Goal: Information Seeking & Learning: Learn about a topic

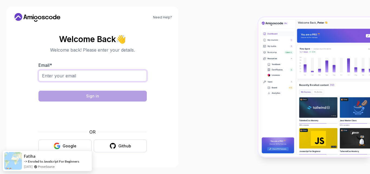
click at [72, 74] on input "Email *" at bounding box center [92, 75] width 108 height 11
paste input "[URL][DOMAIN_NAME]"
type input "[URL][DOMAIN_NAME]"
drag, startPoint x: 329, startPoint y: 1, endPoint x: 222, endPoint y: 63, distance: 123.6
click at [222, 63] on div at bounding box center [277, 87] width 185 height 174
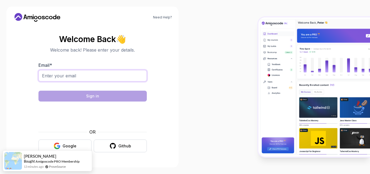
click at [132, 73] on input "Email *" at bounding box center [92, 75] width 108 height 11
click at [57, 77] on input "[EMAIL_ADDRESS][DOMAIN_NAME]" at bounding box center [92, 75] width 108 height 11
type input "[EMAIL_ADDRESS][DOMAIN_NAME]"
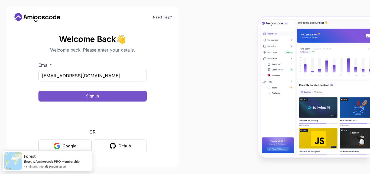
click at [115, 95] on button "Sign in" at bounding box center [92, 96] width 108 height 11
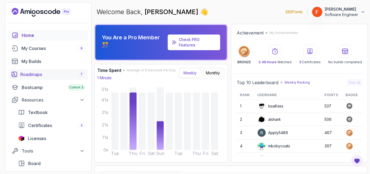
click at [48, 78] on link "Roadmaps 7" at bounding box center [48, 74] width 80 height 11
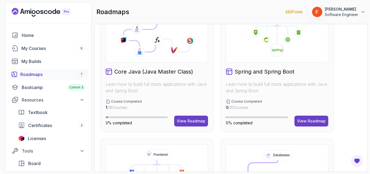
scroll to position [163, 0]
click at [190, 121] on div "View Roadmap" at bounding box center [191, 120] width 28 height 5
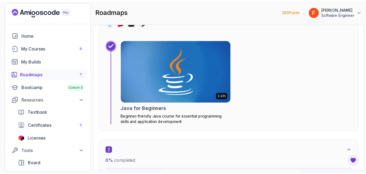
scroll to position [246, 0]
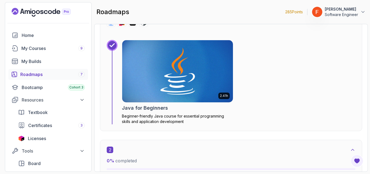
click at [156, 103] on div "2.41h Java for Beginners Beginner-friendly Java course for essential programmin…" at bounding box center [177, 82] width 111 height 84
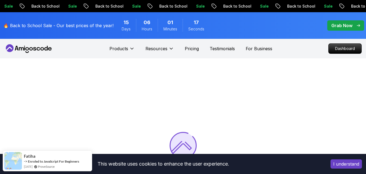
click at [348, 161] on button "I understand" at bounding box center [346, 163] width 31 height 9
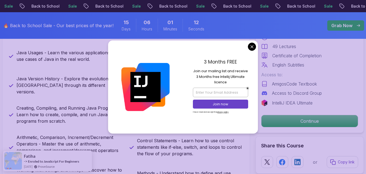
scroll to position [263, 0]
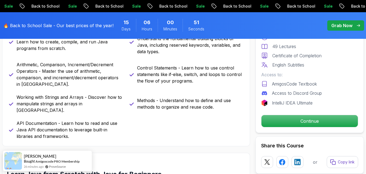
scroll to position [338, 0]
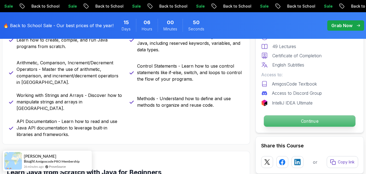
click at [282, 117] on p "Continue" at bounding box center [310, 120] width 92 height 11
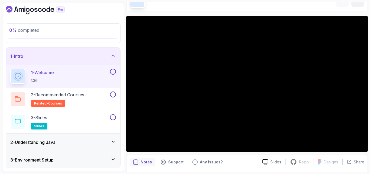
scroll to position [33, 0]
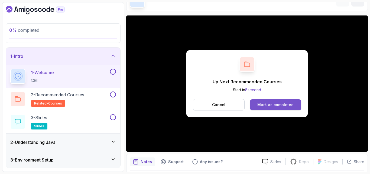
click at [278, 108] on button "Mark as completed" at bounding box center [275, 104] width 51 height 11
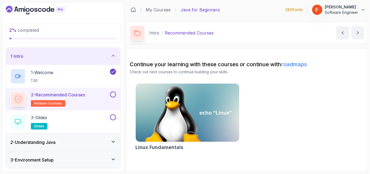
click at [82, 142] on div "2 - Understanding Java" at bounding box center [63, 142] width 106 height 7
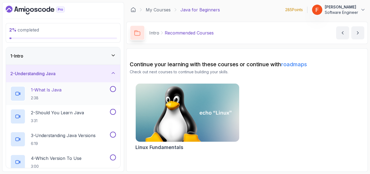
click at [89, 96] on div "1 - What Is Java 2:38" at bounding box center [59, 93] width 99 height 15
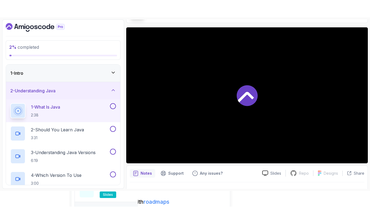
scroll to position [38, 0]
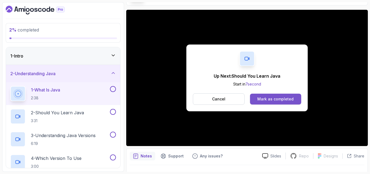
click at [282, 99] on div "Mark as completed" at bounding box center [275, 98] width 36 height 5
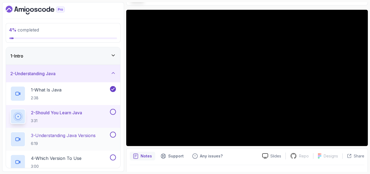
click at [81, 136] on p "3 - Understanding Java Versions" at bounding box center [63, 135] width 65 height 7
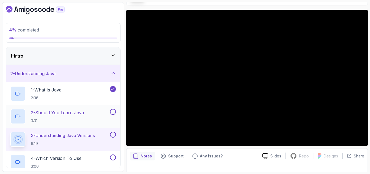
click at [114, 112] on button at bounding box center [113, 112] width 6 height 6
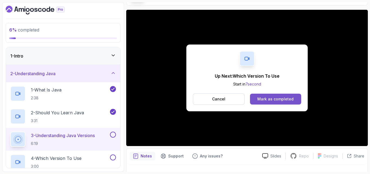
click at [279, 97] on div "Mark as completed" at bounding box center [275, 98] width 36 height 5
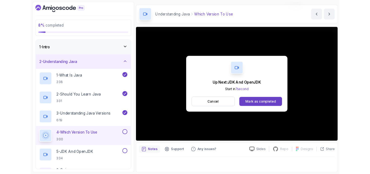
scroll to position [38, 0]
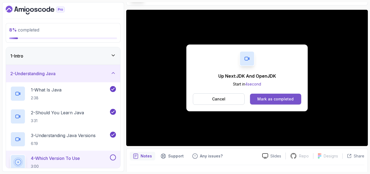
click at [269, 96] on div "Mark as completed" at bounding box center [275, 98] width 36 height 5
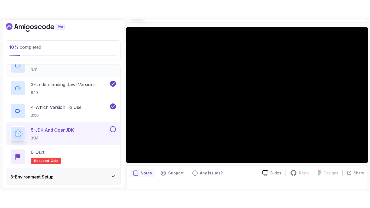
scroll to position [70, 0]
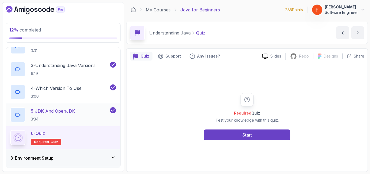
click at [78, 121] on div "5 - JDK And OpenJDK 3:34" at bounding box center [59, 114] width 99 height 15
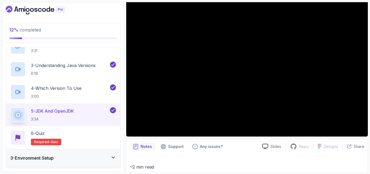
scroll to position [48, 0]
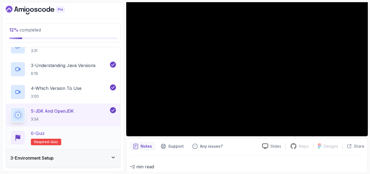
click at [86, 136] on div "6 - Quiz Required- quiz" at bounding box center [63, 137] width 106 height 15
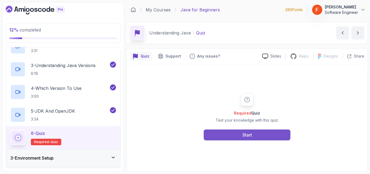
click at [247, 134] on div "Start" at bounding box center [247, 134] width 9 height 7
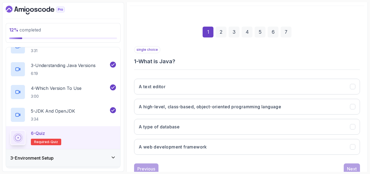
scroll to position [59, 0]
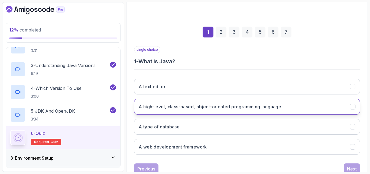
click at [231, 108] on h3 "A high-level, class-based, object-oriented programming language" at bounding box center [210, 106] width 143 height 7
click at [351, 165] on button "Next" at bounding box center [352, 168] width 16 height 11
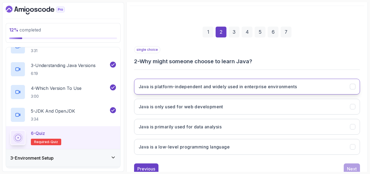
click at [263, 94] on button "Java is platform-independent and widely used in enterprise environments" at bounding box center [247, 87] width 226 height 16
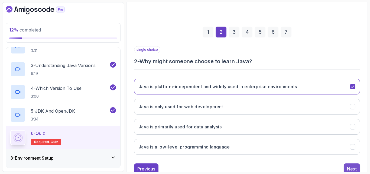
click at [353, 164] on button "Next" at bounding box center [352, 168] width 16 height 11
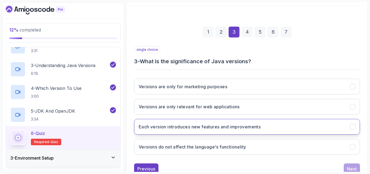
click at [258, 128] on h3 "Each version introduces new features and improvements" at bounding box center [200, 126] width 122 height 7
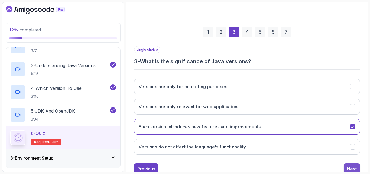
click at [351, 165] on div "Next" at bounding box center [352, 168] width 10 height 7
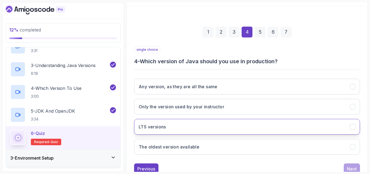
click at [244, 127] on button "LTS versions" at bounding box center [247, 127] width 226 height 16
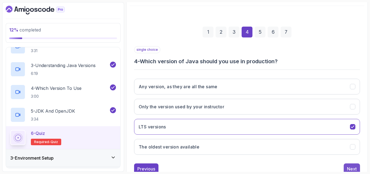
click at [352, 165] on div "Next" at bounding box center [352, 168] width 10 height 7
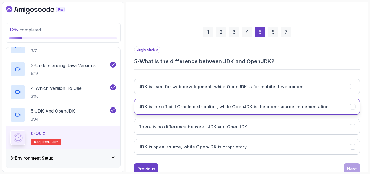
click at [273, 104] on h3 "JDK is the official Oracle distribution, while OpenJDK is the open-source imple…" at bounding box center [234, 106] width 190 height 7
click at [352, 167] on div "Next" at bounding box center [352, 168] width 10 height 7
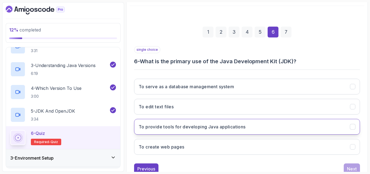
click at [270, 124] on button "To provide tools for developing Java applications" at bounding box center [247, 127] width 226 height 16
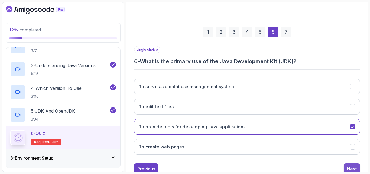
click at [355, 165] on button "Next" at bounding box center [352, 168] width 16 height 11
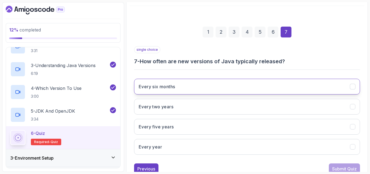
click at [246, 85] on button "Every six months" at bounding box center [247, 87] width 226 height 16
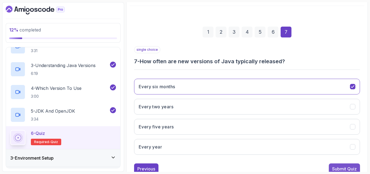
click at [344, 166] on div "Submit Quiz" at bounding box center [344, 168] width 25 height 7
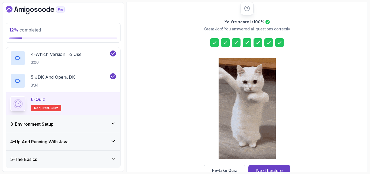
scroll to position [105, 0]
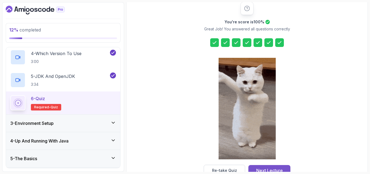
click at [260, 169] on div "Next Lecture" at bounding box center [269, 170] width 27 height 7
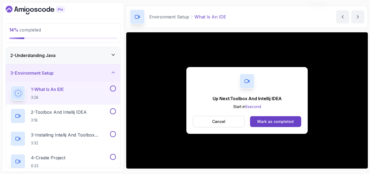
scroll to position [30, 0]
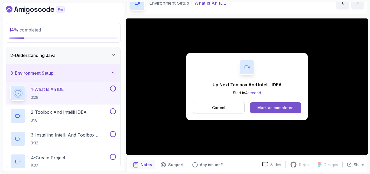
click at [269, 107] on div "Mark as completed" at bounding box center [275, 107] width 36 height 5
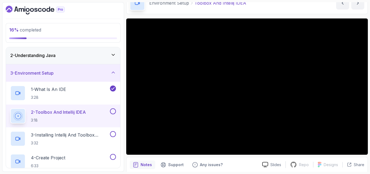
click at [112, 111] on button at bounding box center [113, 111] width 6 height 6
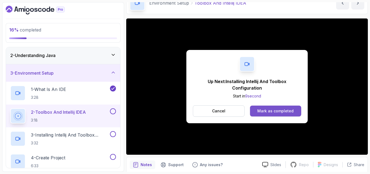
click at [269, 113] on div "Mark as completed" at bounding box center [275, 110] width 36 height 5
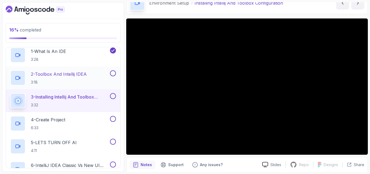
scroll to position [59, 0]
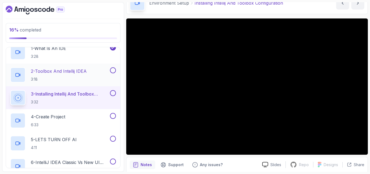
click at [65, 117] on p "4 - Create Project" at bounding box center [48, 116] width 34 height 7
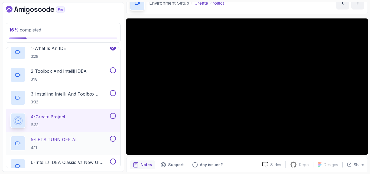
click at [88, 140] on div "5 - LETS TURN OFF AI 4:11" at bounding box center [59, 143] width 99 height 15
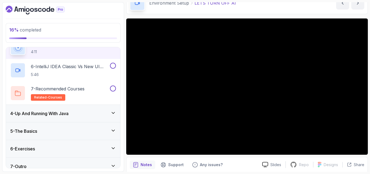
scroll to position [162, 0]
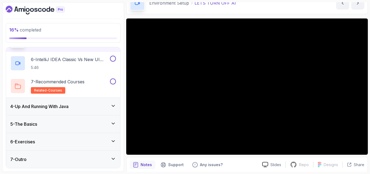
click at [99, 104] on div "4 - Up And Running With Java" at bounding box center [63, 106] width 106 height 7
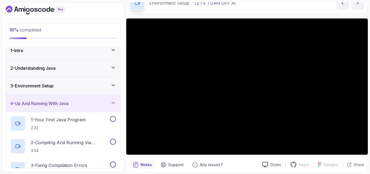
scroll to position [0, 0]
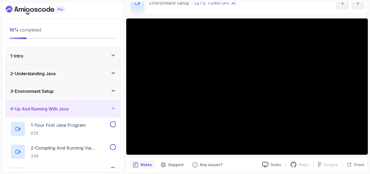
click at [95, 90] on div "3 - Environment Setup" at bounding box center [63, 91] width 106 height 7
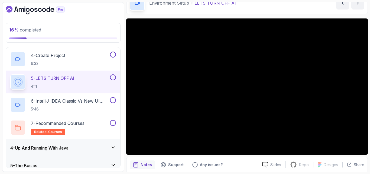
scroll to position [121, 0]
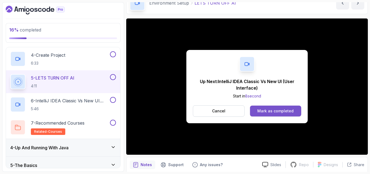
click at [251, 111] on button "Mark as completed" at bounding box center [275, 110] width 51 height 11
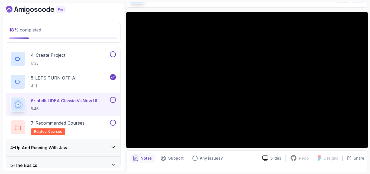
scroll to position [37, 0]
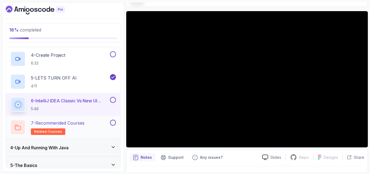
click at [88, 125] on div "7 - Recommended Courses related-courses" at bounding box center [59, 127] width 99 height 15
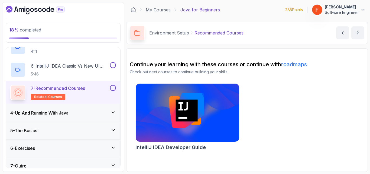
scroll to position [162, 0]
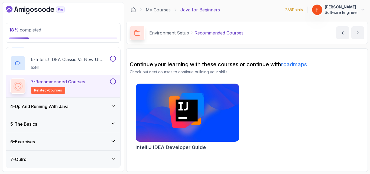
click at [98, 104] on div "4 - Up And Running With Java" at bounding box center [63, 106] width 106 height 7
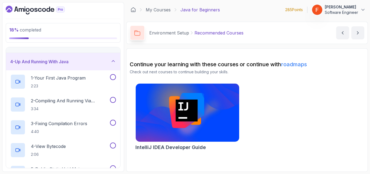
scroll to position [56, 0]
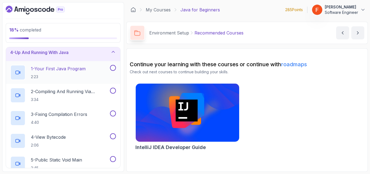
click at [90, 73] on div "1 - Your First Java Program 2:23" at bounding box center [59, 72] width 99 height 15
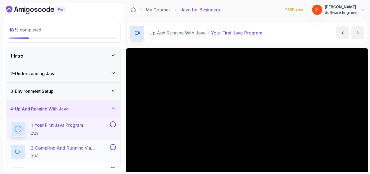
click at [86, 94] on div "3 - Environment Setup" at bounding box center [63, 91] width 106 height 7
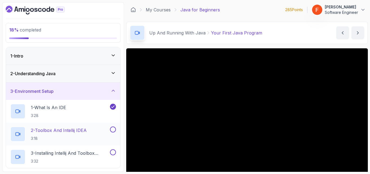
click at [113, 131] on button at bounding box center [113, 129] width 6 height 6
click at [113, 151] on button at bounding box center [113, 152] width 6 height 6
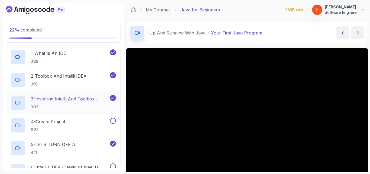
scroll to position [54, 0]
click at [113, 120] on button at bounding box center [113, 120] width 6 height 6
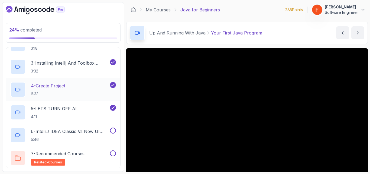
scroll to position [90, 0]
click at [114, 131] on button at bounding box center [113, 130] width 6 height 6
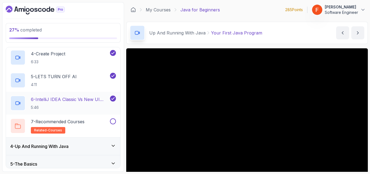
scroll to position [116, 0]
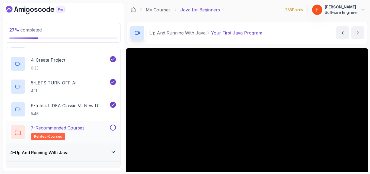
click at [114, 128] on button at bounding box center [113, 127] width 6 height 6
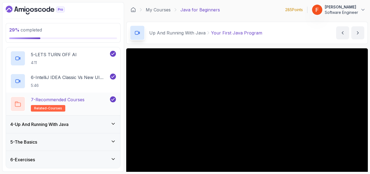
scroll to position [146, 0]
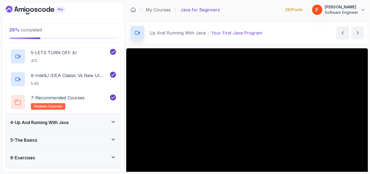
click at [105, 120] on div "4 - Up And Running With Java" at bounding box center [63, 122] width 106 height 7
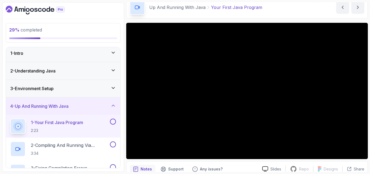
scroll to position [26, 0]
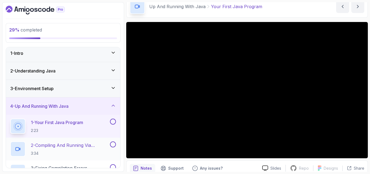
click at [88, 144] on p "2 - Compiling And Running Via Terminal" at bounding box center [70, 145] width 78 height 7
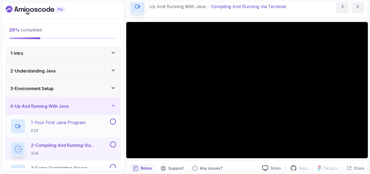
click at [112, 121] on button at bounding box center [113, 121] width 6 height 6
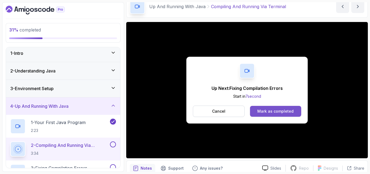
click at [282, 111] on div "Mark as completed" at bounding box center [275, 110] width 36 height 5
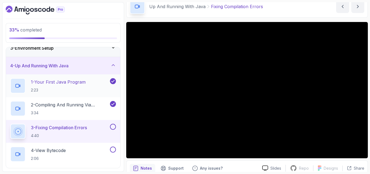
scroll to position [50, 0]
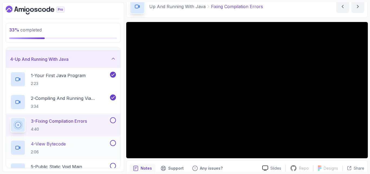
click at [71, 146] on div "4 - View Bytecode 2:06" at bounding box center [59, 147] width 99 height 15
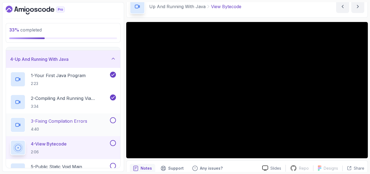
click at [114, 119] on button at bounding box center [113, 120] width 6 height 6
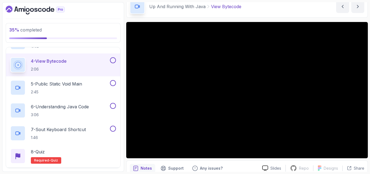
scroll to position [132, 0]
click at [85, 83] on div "5 - Public Static Void Main 2:45" at bounding box center [59, 87] width 99 height 15
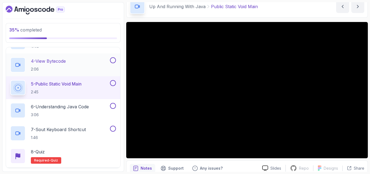
click at [114, 60] on button at bounding box center [113, 60] width 6 height 6
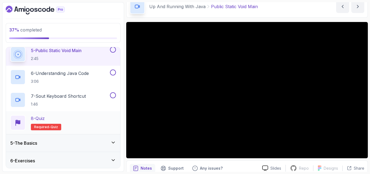
scroll to position [185, 0]
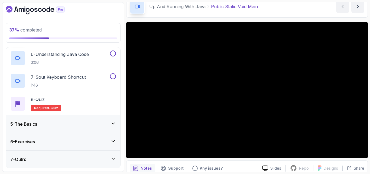
click at [35, 124] on h3 "5 - The Basics" at bounding box center [23, 124] width 27 height 7
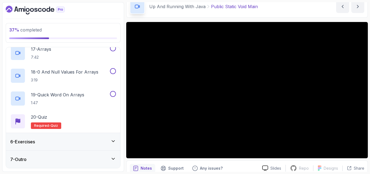
click at [34, 139] on h3 "6 - Exercises" at bounding box center [22, 141] width 25 height 7
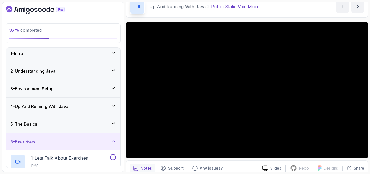
scroll to position [48, 0]
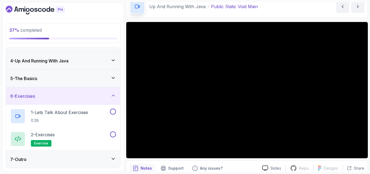
click at [54, 154] on div "7 - Outro" at bounding box center [63, 158] width 114 height 17
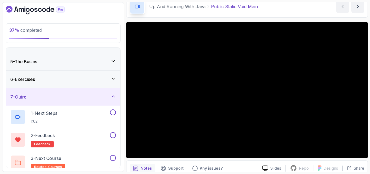
scroll to position [71, 0]
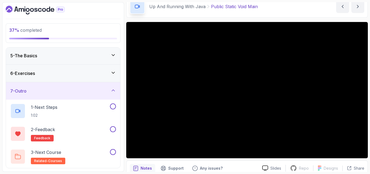
click at [82, 97] on div "7 - Outro" at bounding box center [63, 90] width 114 height 17
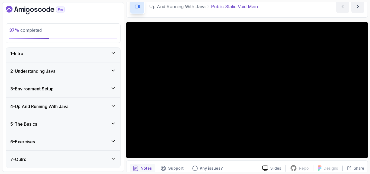
scroll to position [0, 0]
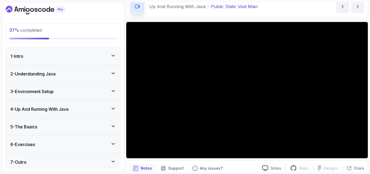
click at [73, 107] on div "4 - Up And Running With Java" at bounding box center [63, 109] width 106 height 7
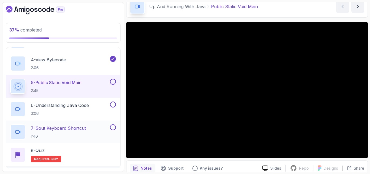
scroll to position [133, 0]
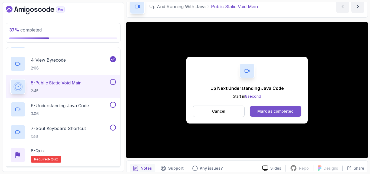
click at [277, 111] on div "Mark as completed" at bounding box center [275, 110] width 36 height 5
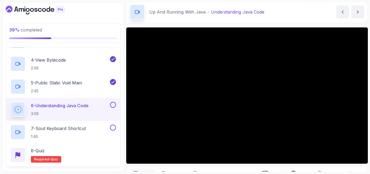
scroll to position [21, 0]
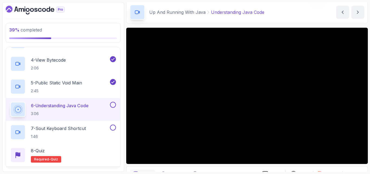
click at [112, 105] on button at bounding box center [113, 105] width 6 height 6
click at [86, 131] on p "7 - Sout Keyboard Shortcut" at bounding box center [58, 128] width 55 height 7
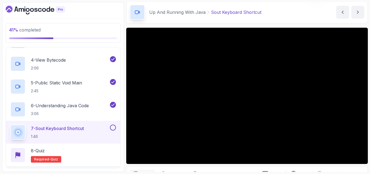
click at [10, 124] on button "7 - Sout Keyboard Shortcut 1:46" at bounding box center [63, 131] width 106 height 15
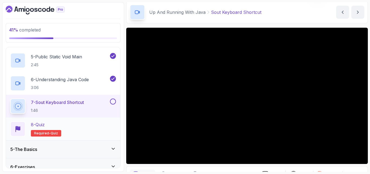
scroll to position [160, 0]
click at [81, 130] on div "8 - Quiz Required- quiz" at bounding box center [63, 128] width 106 height 15
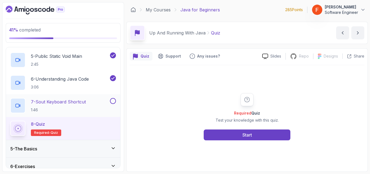
click at [113, 98] on button at bounding box center [113, 101] width 6 height 6
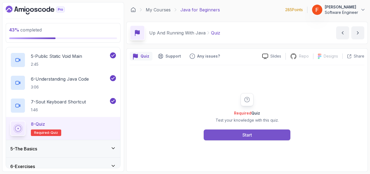
click at [249, 135] on div "Start" at bounding box center [247, 134] width 9 height 7
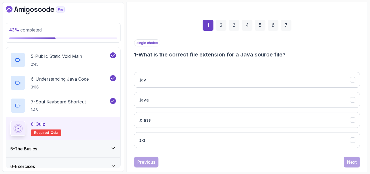
scroll to position [77, 0]
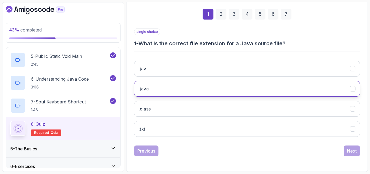
click at [217, 89] on button ".java" at bounding box center [247, 89] width 226 height 16
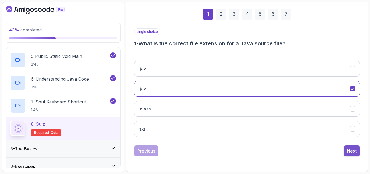
click at [347, 151] on button "Next" at bounding box center [352, 150] width 16 height 11
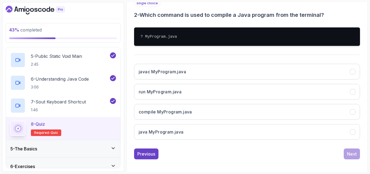
scroll to position [106, 0]
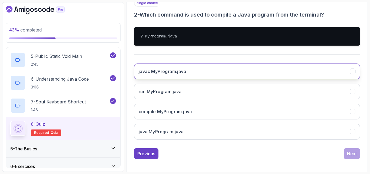
click at [234, 67] on button "javac MyProgram.java" at bounding box center [247, 71] width 226 height 16
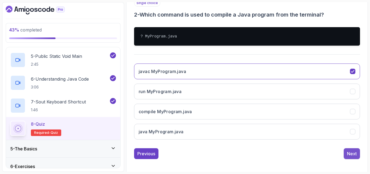
click at [355, 154] on div "Next" at bounding box center [352, 153] width 10 height 7
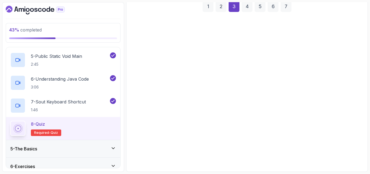
scroll to position [85, 0]
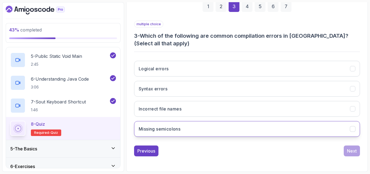
click at [222, 127] on button "Missing semicolons" at bounding box center [247, 129] width 226 height 16
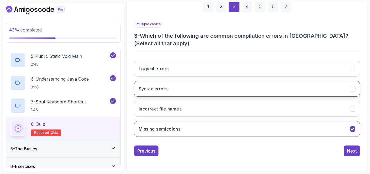
click at [250, 91] on button "Syntax errors" at bounding box center [247, 89] width 226 height 16
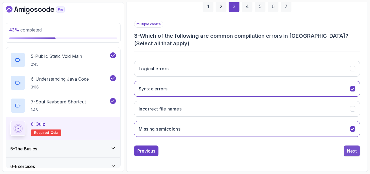
click at [354, 152] on div "Next" at bounding box center [352, 150] width 10 height 7
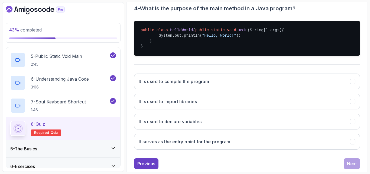
scroll to position [112, 0]
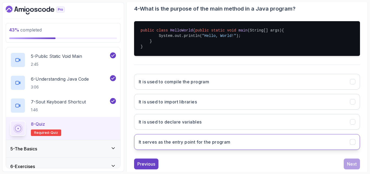
click at [243, 149] on button "It serves as the entry point for the program" at bounding box center [247, 142] width 226 height 16
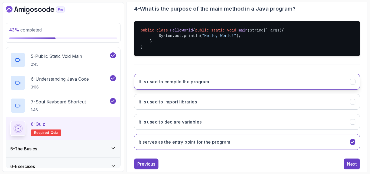
click at [285, 88] on button "It is used to compile the program" at bounding box center [247, 82] width 226 height 16
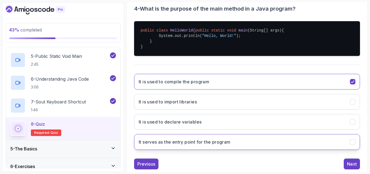
click at [291, 145] on button "It serves as the entry point for the program" at bounding box center [247, 142] width 226 height 16
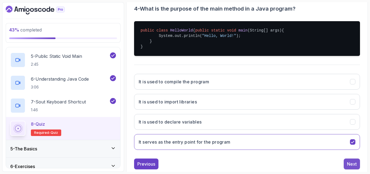
click at [354, 166] on div "Next" at bounding box center [352, 163] width 10 height 7
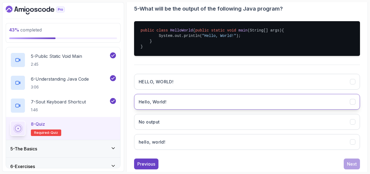
click at [269, 108] on button "Hello, World!" at bounding box center [247, 102] width 226 height 16
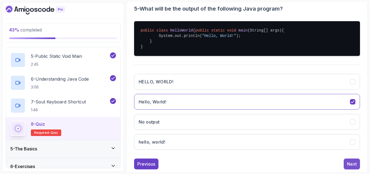
click at [352, 167] on div "Next" at bounding box center [352, 163] width 10 height 7
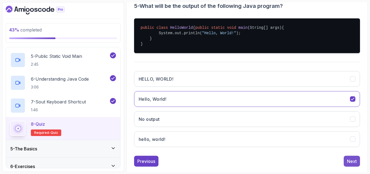
scroll to position [77, 0]
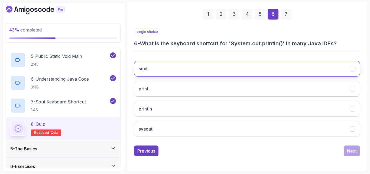
click at [242, 68] on button "sout" at bounding box center [247, 69] width 226 height 16
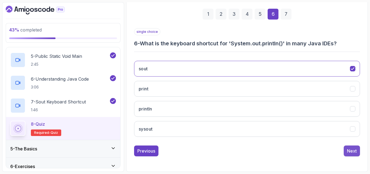
click at [356, 151] on div "Next" at bounding box center [352, 150] width 10 height 7
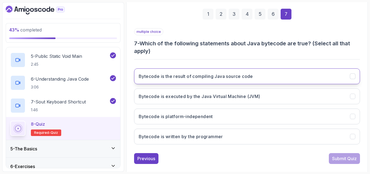
click at [310, 74] on button "Bytecode is the result of compiling Java source code" at bounding box center [247, 76] width 226 height 16
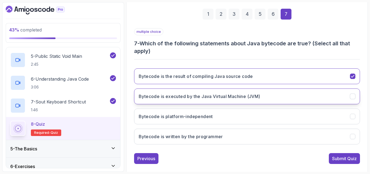
click at [236, 96] on h3 "Bytecode is executed by the Java Virtual Machine (JVM)" at bounding box center [200, 96] width 122 height 7
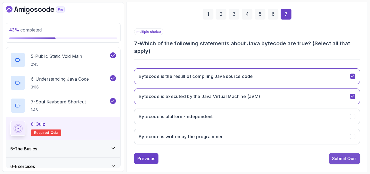
click at [341, 161] on div "Submit Quiz" at bounding box center [344, 158] width 25 height 7
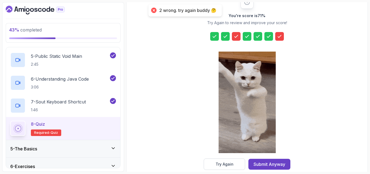
click at [282, 34] on icon at bounding box center [279, 36] width 5 height 5
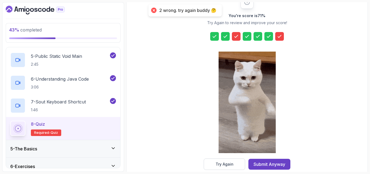
click at [282, 34] on icon at bounding box center [279, 36] width 5 height 5
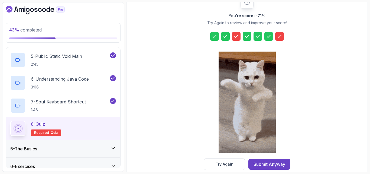
click at [233, 38] on div at bounding box center [236, 36] width 9 height 9
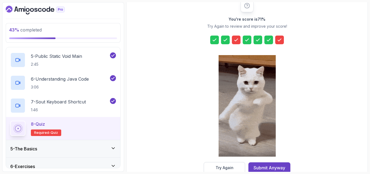
scroll to position [80, 0]
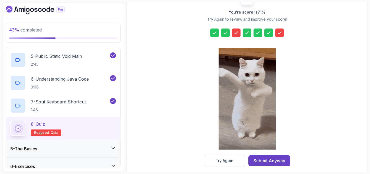
click at [236, 36] on div at bounding box center [236, 32] width 9 height 9
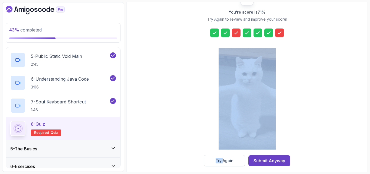
click at [236, 36] on div at bounding box center [236, 32] width 9 height 9
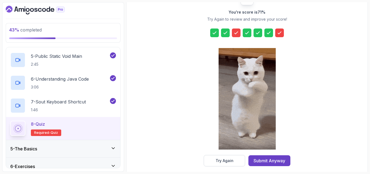
click at [236, 36] on div at bounding box center [236, 32] width 9 height 9
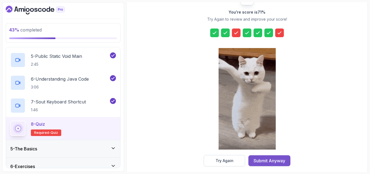
click at [262, 164] on button "Submit Anyway" at bounding box center [270, 160] width 42 height 11
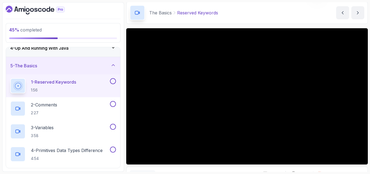
scroll to position [60, 0]
click at [112, 53] on div "4 - Up And Running With Java" at bounding box center [63, 48] width 114 height 17
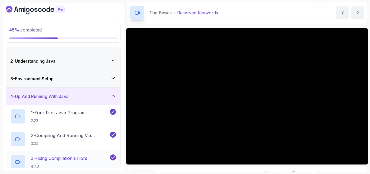
click at [85, 104] on div "4 - Up And Running With Java" at bounding box center [63, 96] width 114 height 17
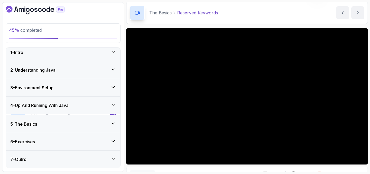
scroll to position [3, 0]
click at [76, 127] on div "5 - The Basics" at bounding box center [63, 124] width 106 height 7
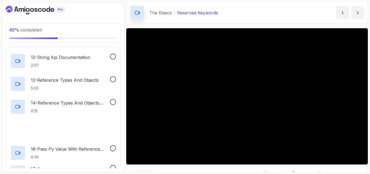
scroll to position [458, 0]
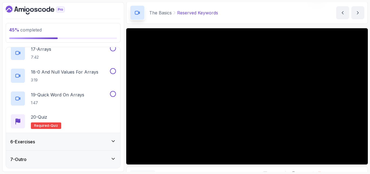
click at [67, 145] on div "6 - Exercises" at bounding box center [63, 141] width 106 height 7
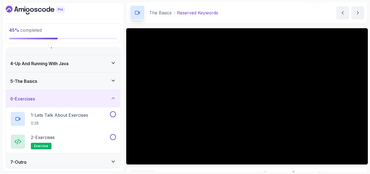
scroll to position [48, 0]
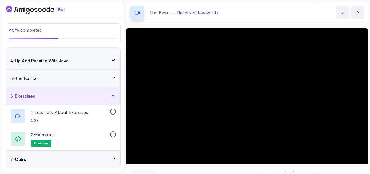
click at [63, 158] on div "7 - Outro" at bounding box center [63, 159] width 106 height 7
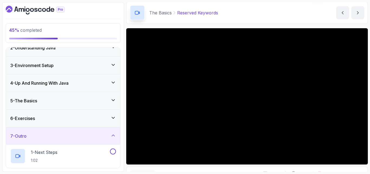
scroll to position [26, 0]
click at [83, 95] on div "5 - The Basics" at bounding box center [63, 100] width 114 height 17
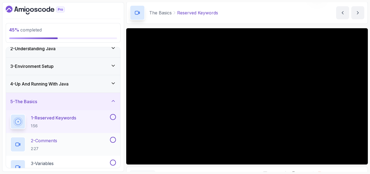
scroll to position [25, 0]
click at [91, 122] on div "1 - Reserved Keywords 1:56" at bounding box center [59, 121] width 99 height 15
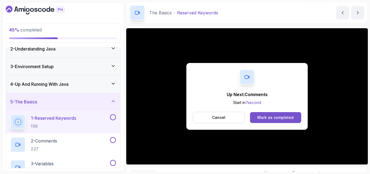
click at [281, 118] on div "Mark as completed" at bounding box center [275, 117] width 36 height 5
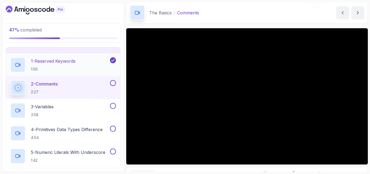
scroll to position [83, 0]
click at [112, 82] on button at bounding box center [113, 82] width 6 height 6
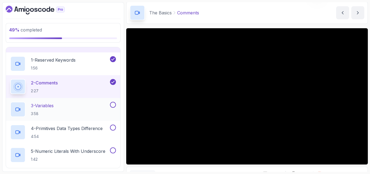
click at [84, 108] on div "3 - Variables 3:58" at bounding box center [59, 109] width 99 height 15
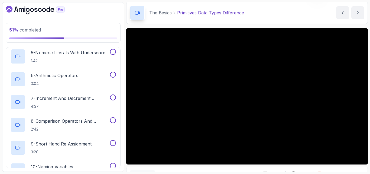
scroll to position [188, 0]
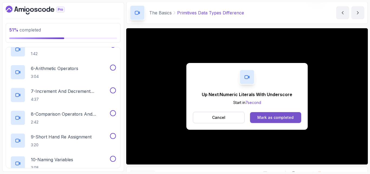
click at [292, 117] on div "Mark as completed" at bounding box center [275, 117] width 36 height 5
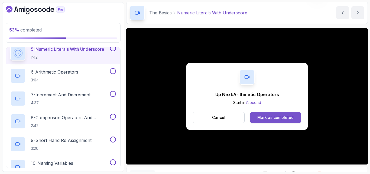
click at [277, 115] on div "Mark as completed" at bounding box center [275, 117] width 36 height 5
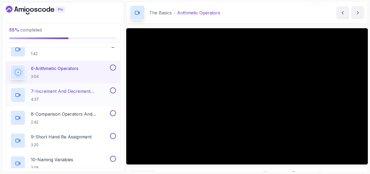
click at [80, 90] on p "7 - Increment And Decrement Operators" at bounding box center [70, 91] width 78 height 7
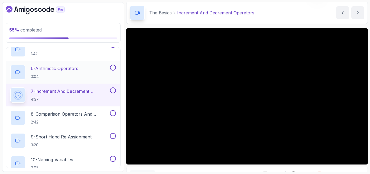
click at [115, 67] on button at bounding box center [113, 68] width 6 height 6
click at [113, 91] on button at bounding box center [113, 90] width 6 height 6
click at [76, 112] on p "8 - Comparison Operators and Booleans" at bounding box center [70, 114] width 78 height 7
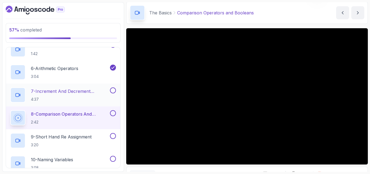
click at [111, 90] on button at bounding box center [113, 90] width 6 height 6
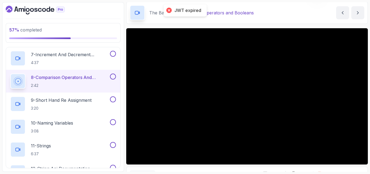
scroll to position [225, 0]
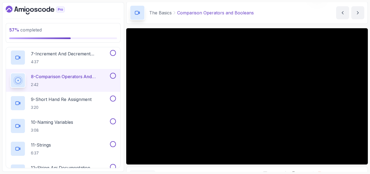
click at [113, 76] on button at bounding box center [113, 76] width 6 height 6
click at [114, 52] on button at bounding box center [113, 53] width 6 height 6
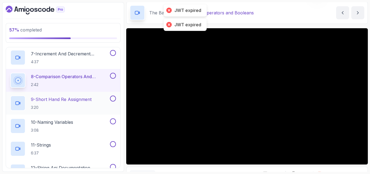
click at [79, 96] on p "9 - Short Hand Re Assignment" at bounding box center [61, 99] width 61 height 7
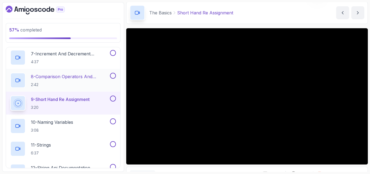
click at [114, 77] on button at bounding box center [113, 76] width 6 height 6
click at [84, 120] on div "10 - Naming Variables 3:08" at bounding box center [59, 125] width 99 height 15
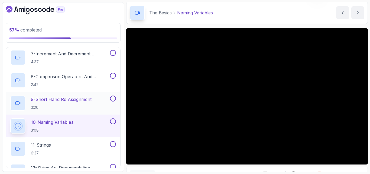
click at [111, 99] on button at bounding box center [113, 98] width 6 height 6
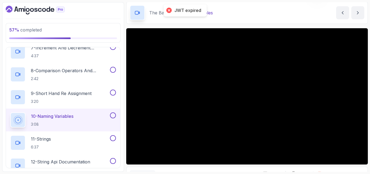
scroll to position [227, 0]
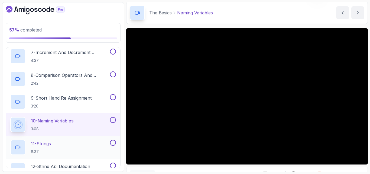
click at [68, 143] on div "11 - Strings 6:37" at bounding box center [59, 147] width 99 height 15
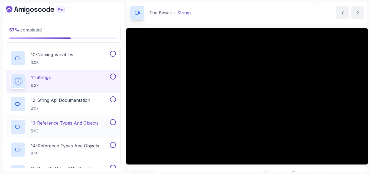
scroll to position [293, 0]
click at [113, 53] on button at bounding box center [113, 54] width 6 height 6
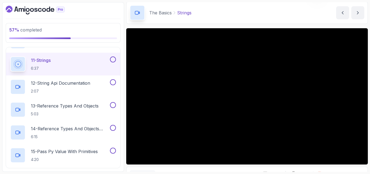
scroll to position [310, 0]
click at [100, 80] on div "12 - String Api Documentation 2:07" at bounding box center [59, 86] width 99 height 15
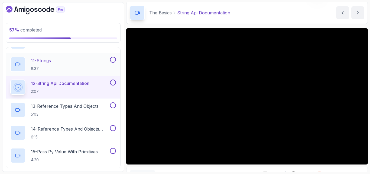
click at [111, 61] on button at bounding box center [113, 60] width 6 height 6
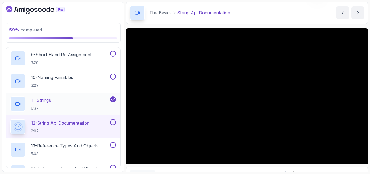
scroll to position [270, 0]
click at [111, 76] on button at bounding box center [113, 77] width 6 height 6
click at [113, 53] on button at bounding box center [113, 54] width 6 height 6
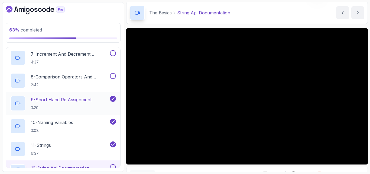
scroll to position [223, 0]
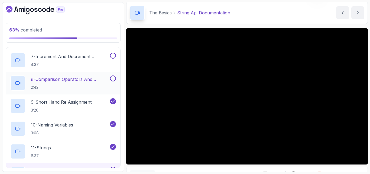
click at [114, 77] on button at bounding box center [113, 78] width 6 height 6
click at [112, 56] on button at bounding box center [113, 56] width 6 height 6
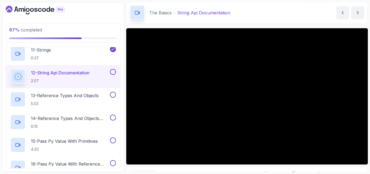
scroll to position [321, 0]
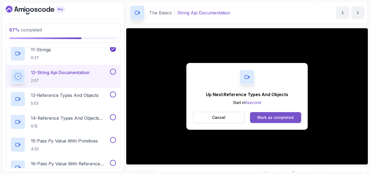
click at [260, 115] on div "Mark as completed" at bounding box center [275, 117] width 36 height 5
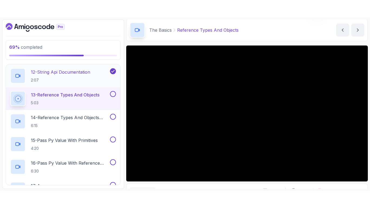
scroll to position [338, 0]
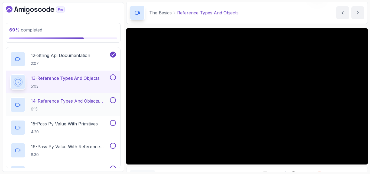
click at [70, 105] on h2 "14 - Reference Types And Objects Diferences 6:15" at bounding box center [70, 105] width 78 height 14
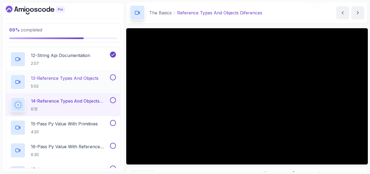
click at [113, 79] on button at bounding box center [113, 77] width 6 height 6
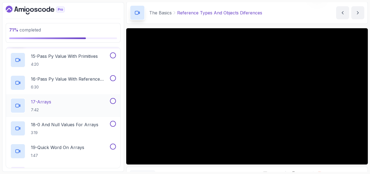
scroll to position [404, 0]
